Goal: Task Accomplishment & Management: Manage account settings

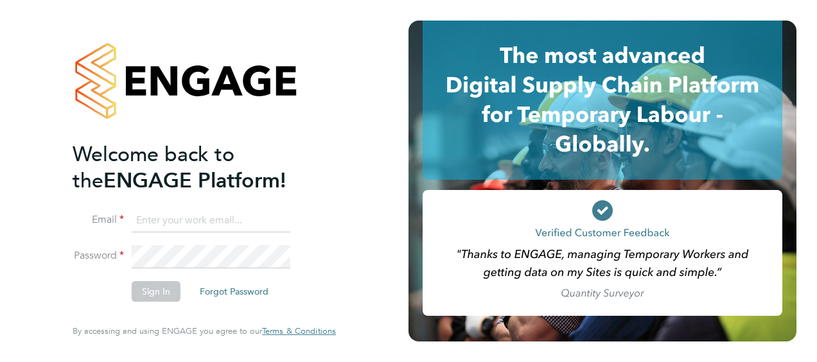
type input "tamar.henry@justice.gov.uk"
click at [145, 293] on button "Sign In" at bounding box center [156, 291] width 49 height 21
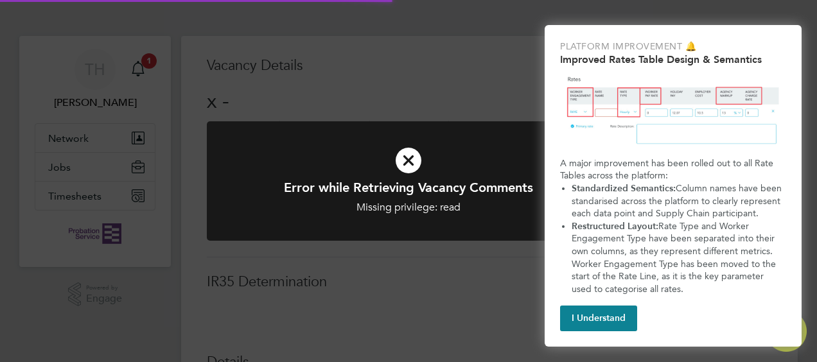
scroll to position [20, 276]
click at [410, 160] on icon at bounding box center [408, 160] width 334 height 50
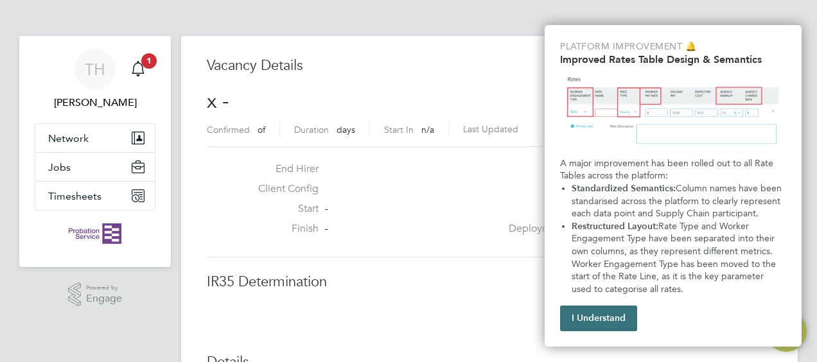
drag, startPoint x: 607, startPoint y: 323, endPoint x: 598, endPoint y: 315, distance: 12.3
click at [607, 322] on button "I Understand" at bounding box center [598, 319] width 77 height 26
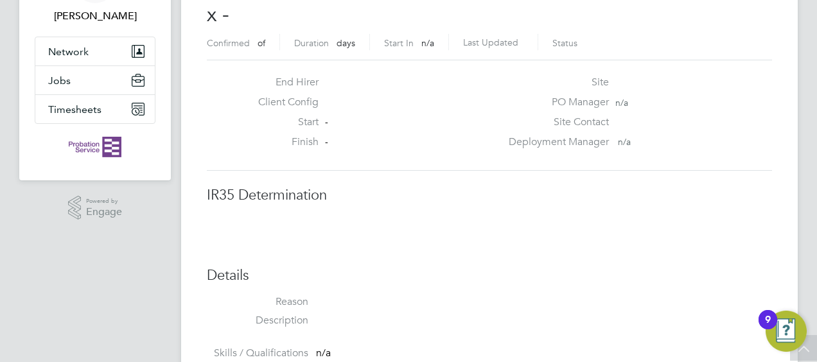
scroll to position [0, 0]
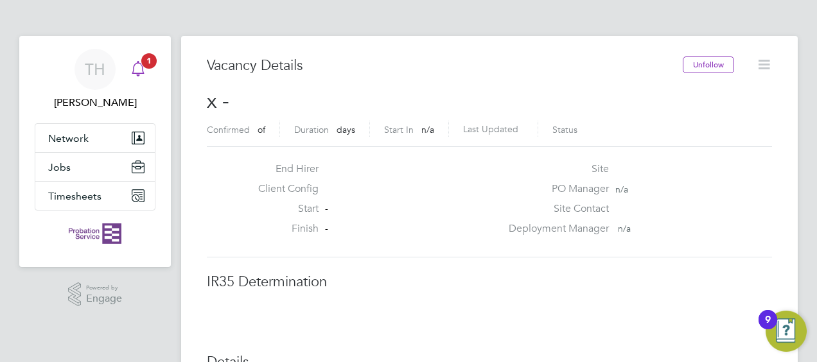
click at [141, 72] on icon "Main navigation" at bounding box center [137, 68] width 15 height 15
